Goal: Transaction & Acquisition: Purchase product/service

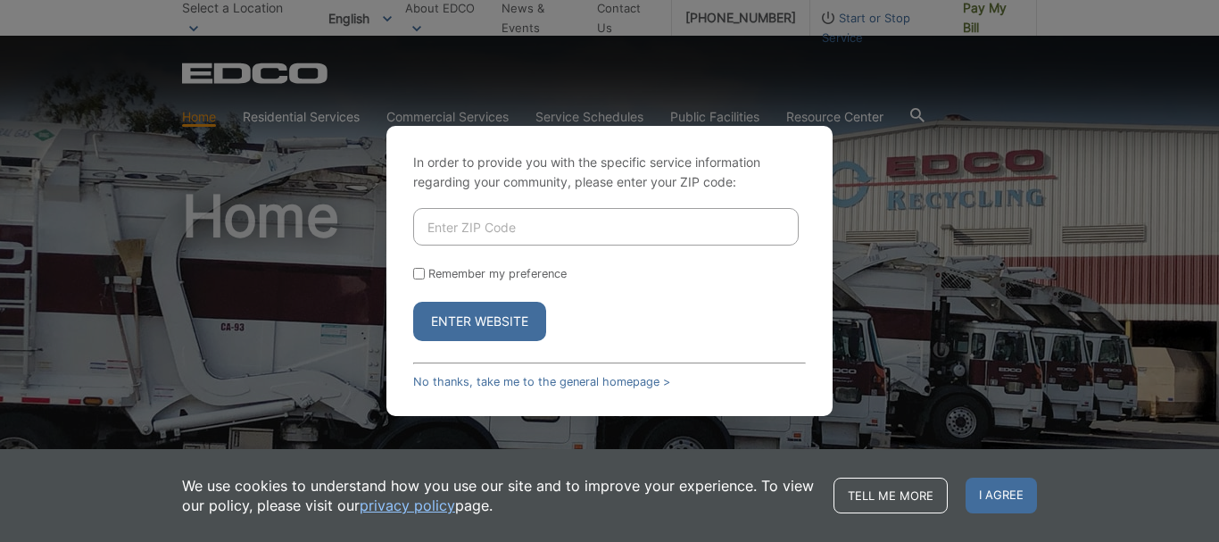
click at [457, 227] on input "Enter ZIP Code" at bounding box center [605, 226] width 385 height 37
type input "92028"
click at [471, 320] on button "Enter Website" at bounding box center [479, 321] width 133 height 39
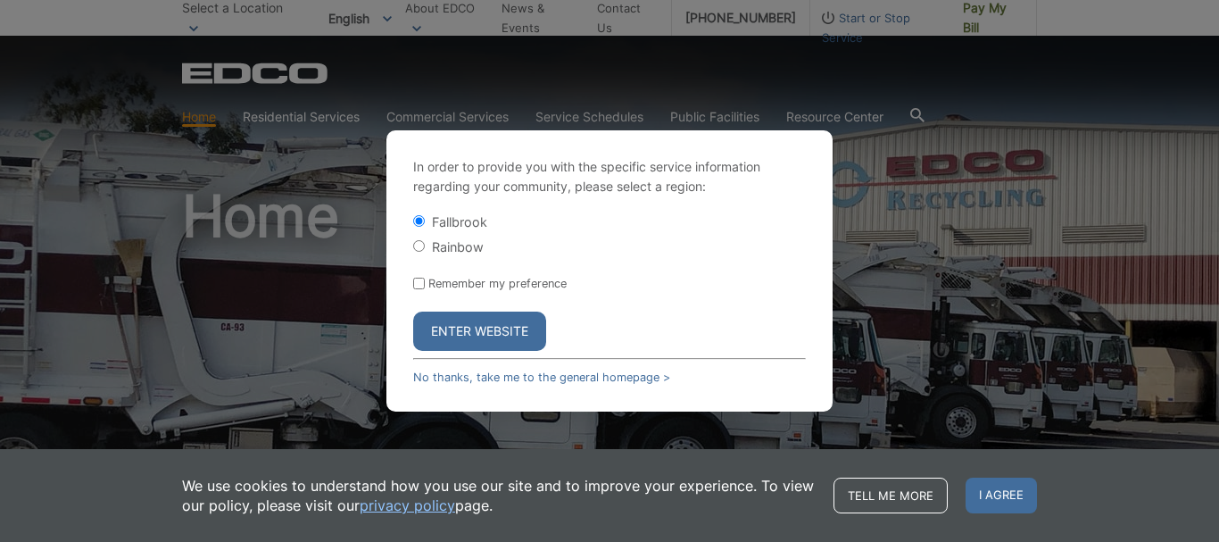
click at [494, 337] on button "Enter Website" at bounding box center [479, 330] width 133 height 39
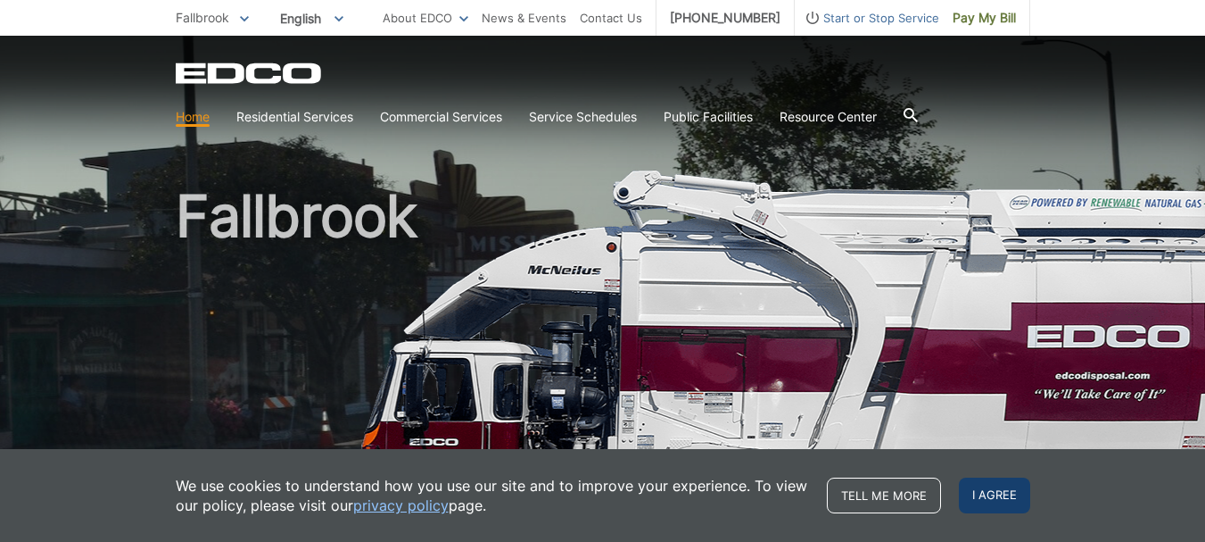
click at [1003, 481] on span "I agree" at bounding box center [994, 495] width 71 height 36
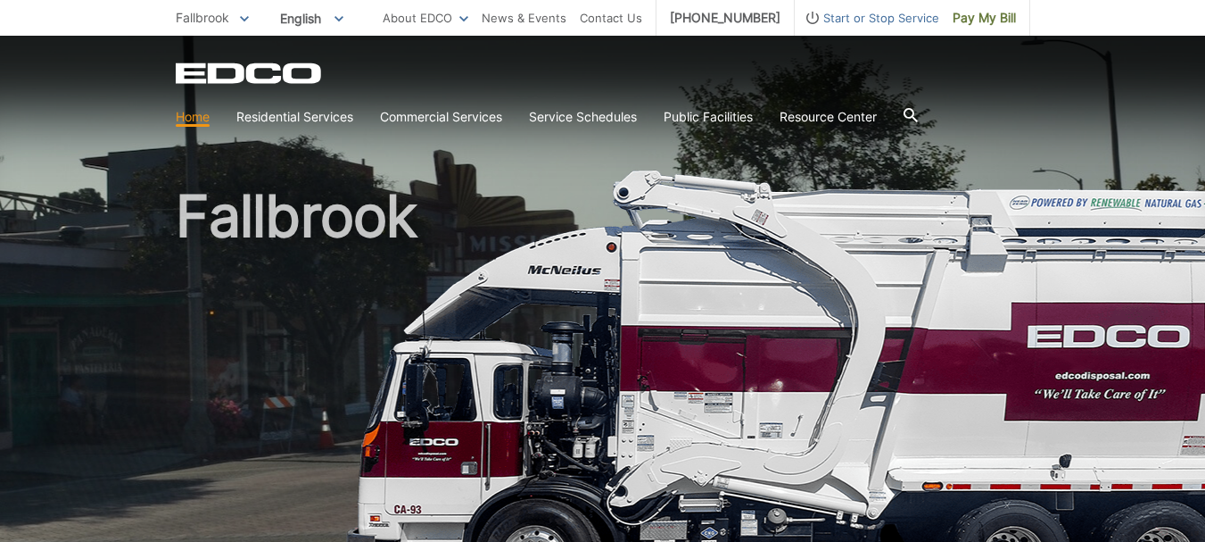
click at [203, 119] on link "Home" at bounding box center [193, 117] width 34 height 20
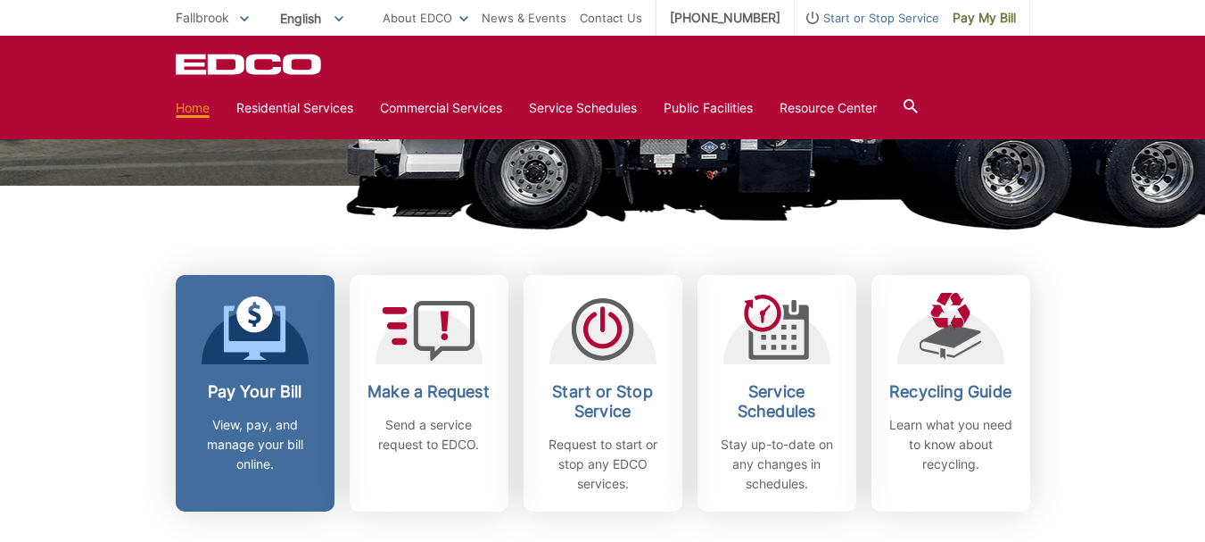
click at [261, 337] on icon at bounding box center [254, 328] width 62 height 64
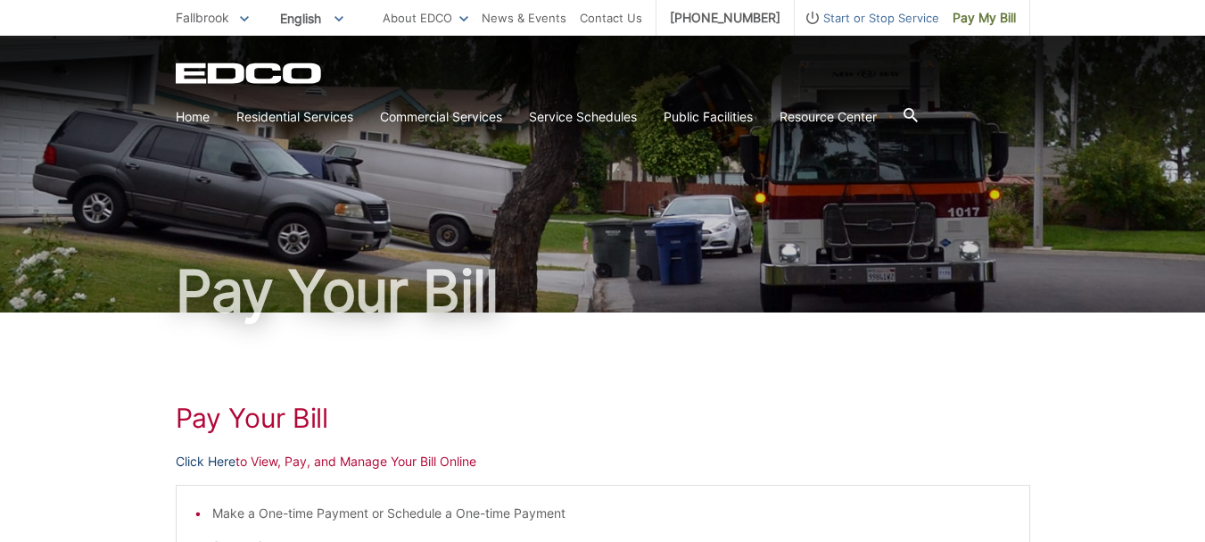
click at [202, 460] on link "Click Here" at bounding box center [206, 461] width 60 height 20
